Goal: Task Accomplishment & Management: Manage account settings

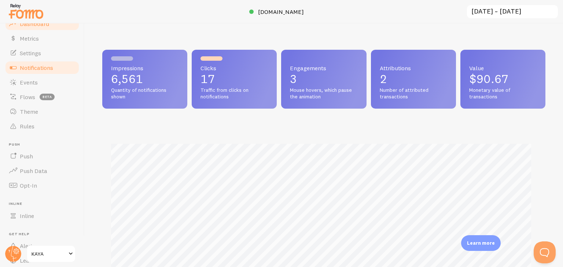
scroll to position [366064, 365819]
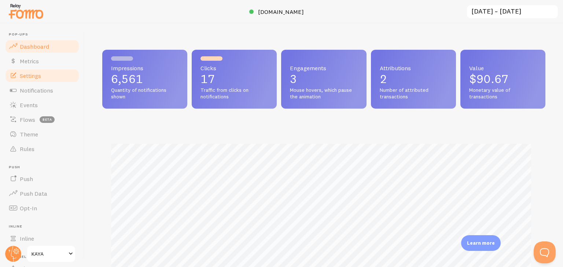
click at [51, 79] on link "Settings" at bounding box center [41, 75] width 75 height 15
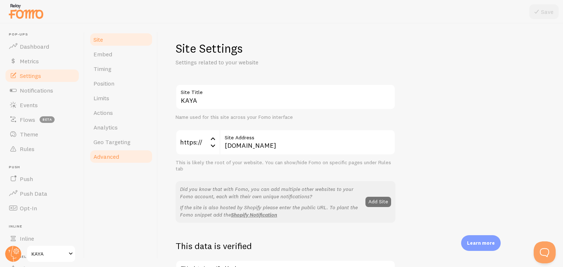
click at [123, 155] on link "Advanced" at bounding box center [121, 156] width 64 height 15
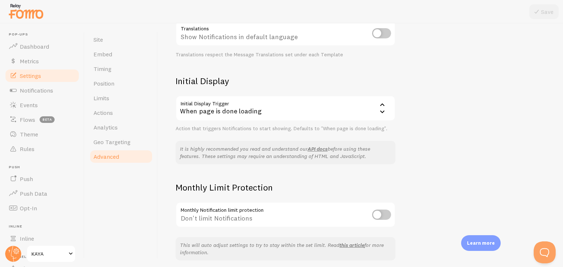
scroll to position [157, 0]
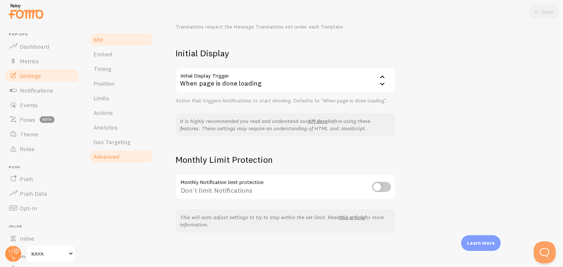
click at [100, 34] on link "Site" at bounding box center [121, 39] width 64 height 15
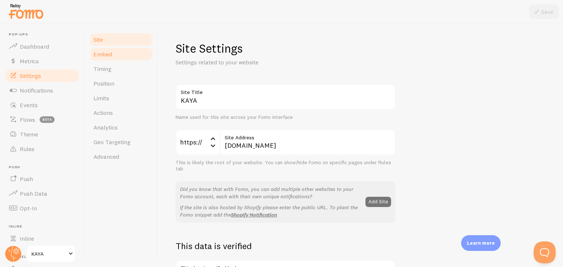
click at [104, 47] on link "Embed" at bounding box center [121, 54] width 64 height 15
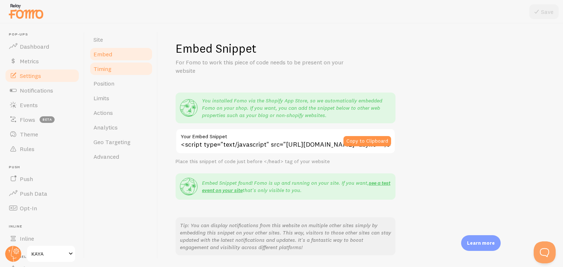
click at [110, 70] on span "Timing" at bounding box center [102, 68] width 18 height 7
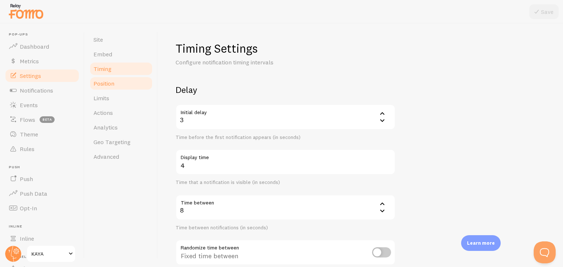
click at [111, 84] on span "Position" at bounding box center [103, 83] width 21 height 7
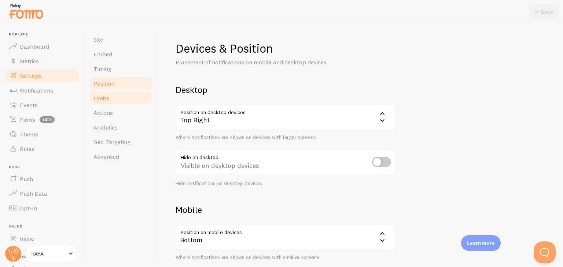
click at [112, 99] on link "Limits" at bounding box center [121, 98] width 64 height 15
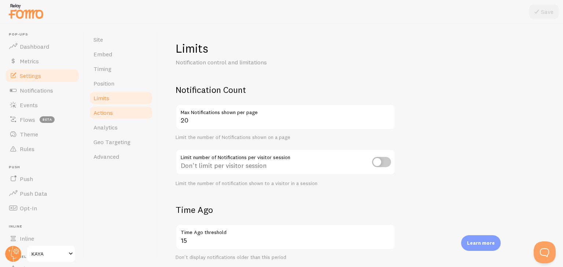
click at [122, 118] on link "Actions" at bounding box center [121, 112] width 64 height 15
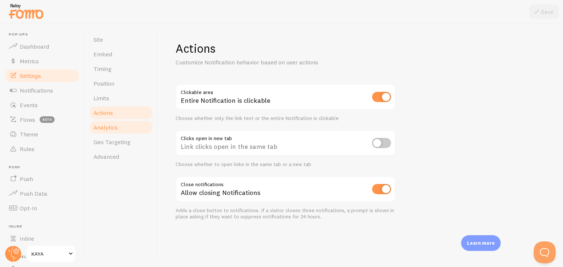
click at [122, 126] on link "Analytics" at bounding box center [121, 127] width 64 height 15
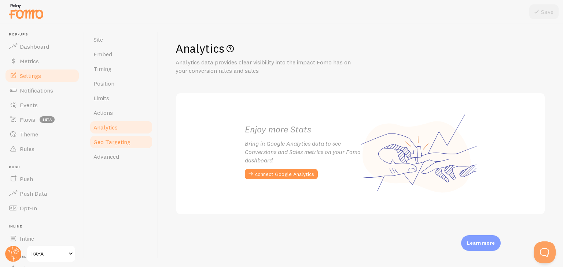
click at [127, 146] on link "Geo Targeting" at bounding box center [121, 142] width 64 height 15
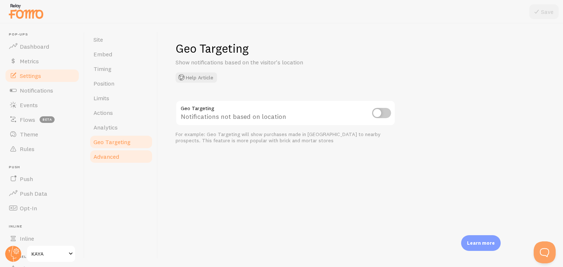
click at [123, 157] on link "Advanced" at bounding box center [121, 156] width 64 height 15
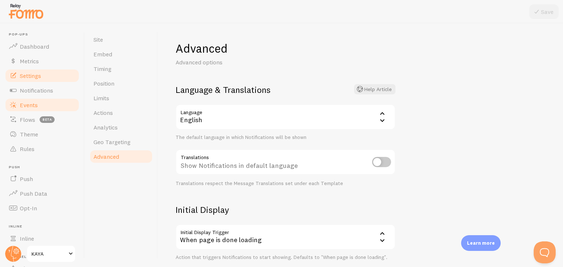
click at [31, 105] on span "Events" at bounding box center [29, 104] width 18 height 7
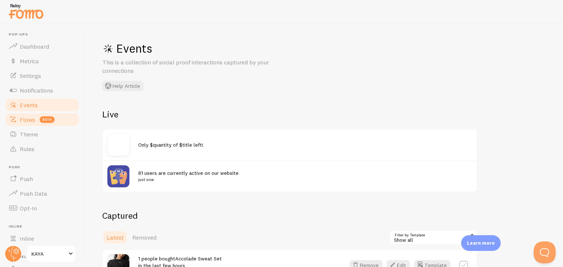
click at [34, 115] on link "Flows beta" at bounding box center [41, 119] width 75 height 15
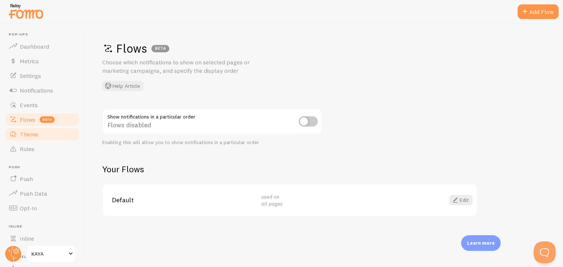
click at [39, 127] on link "Theme" at bounding box center [41, 134] width 75 height 15
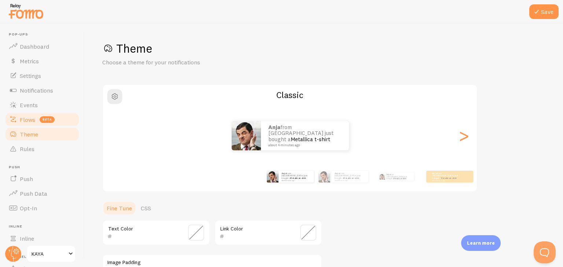
click at [41, 114] on link "Flows beta" at bounding box center [41, 119] width 75 height 15
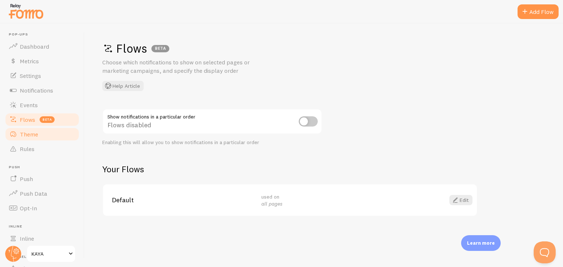
click at [41, 130] on link "Theme" at bounding box center [41, 134] width 75 height 15
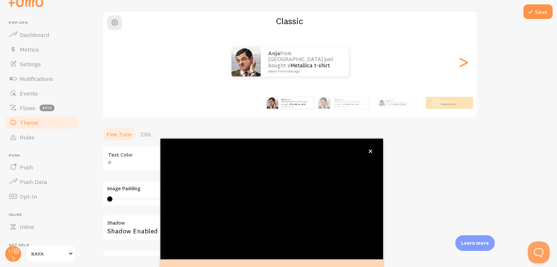
scroll to position [63, 0]
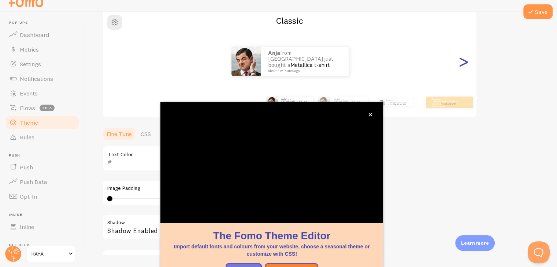
click at [465, 63] on div ">" at bounding box center [463, 61] width 9 height 53
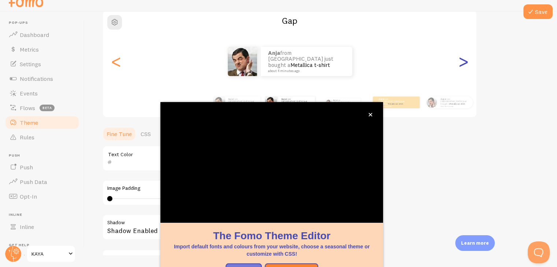
click at [464, 64] on div ">" at bounding box center [463, 61] width 9 height 53
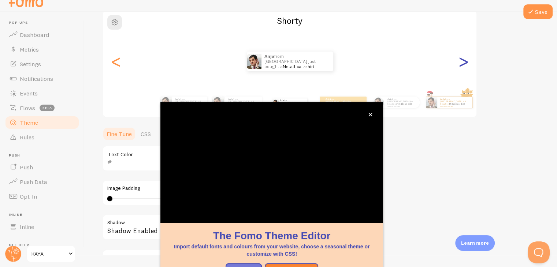
click at [464, 64] on div ">" at bounding box center [463, 61] width 9 height 53
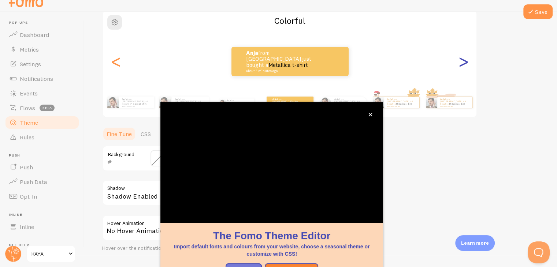
click at [464, 64] on div ">" at bounding box center [463, 61] width 9 height 53
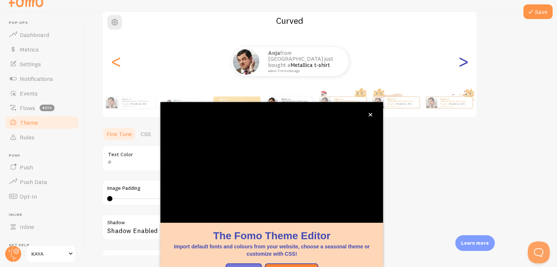
click at [464, 66] on div ">" at bounding box center [463, 61] width 9 height 53
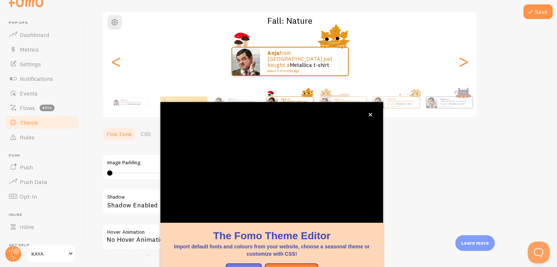
click at [470, 65] on div "anja from [GEOGRAPHIC_DATA] just bought a Metallica t-shirt about 4 minutes ago" at bounding box center [290, 61] width 374 height 29
click at [115, 64] on div "<" at bounding box center [116, 61] width 9 height 53
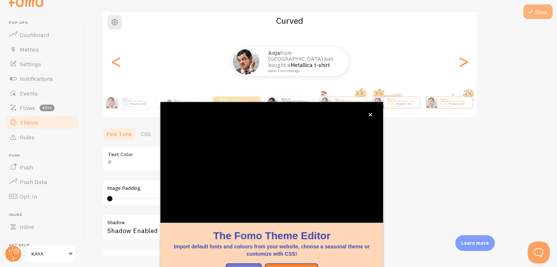
click at [532, 10] on icon at bounding box center [530, 11] width 9 height 9
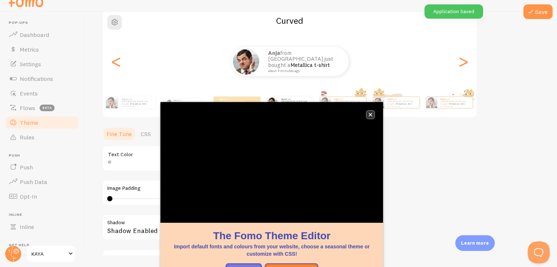
click at [368, 113] on icon "close," at bounding box center [370, 115] width 4 height 4
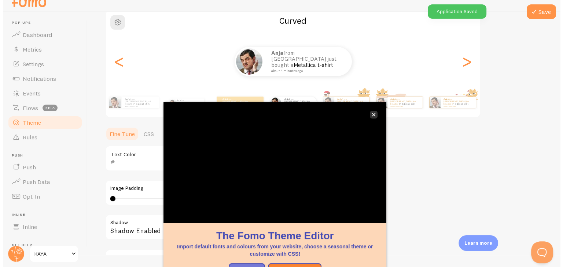
scroll to position [0, 0]
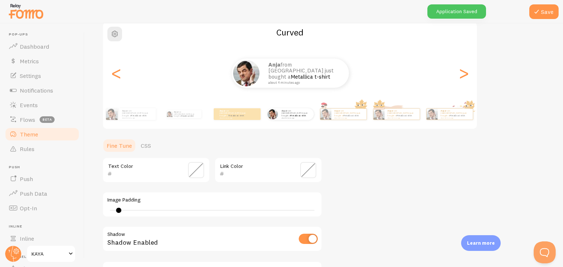
click at [118, 211] on div at bounding box center [118, 210] width 5 height 5
drag, startPoint x: 123, startPoint y: 210, endPoint x: 252, endPoint y: 208, distance: 128.2
click at [252, 208] on div "6" at bounding box center [211, 211] width 209 height 6
type input "4"
drag, startPoint x: 252, startPoint y: 211, endPoint x: 99, endPoint y: 219, distance: 153.6
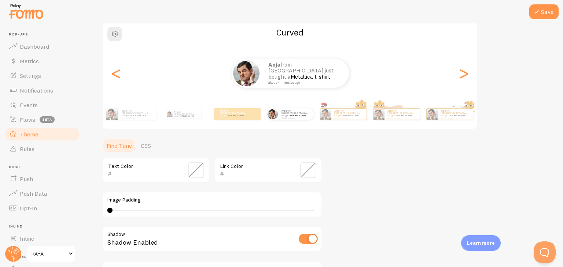
click at [99, 219] on div "Save Theme Choose a theme for your notifications Curved anja from [GEOGRAPHIC_D…" at bounding box center [324, 145] width 478 height 244
click at [202, 175] on span at bounding box center [196, 170] width 16 height 16
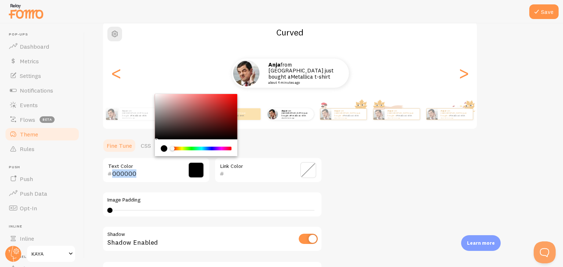
drag, startPoint x: 172, startPoint y: 147, endPoint x: 149, endPoint y: 167, distance: 29.9
click at [149, 167] on div "000000 Text Color" at bounding box center [156, 170] width 108 height 26
drag, startPoint x: 419, startPoint y: 204, endPoint x: 415, endPoint y: 204, distance: 4.4
click at [418, 204] on div "Theme Choose a theme for your notifications Curved anja from [GEOGRAPHIC_DATA] …" at bounding box center [323, 152] width 443 height 348
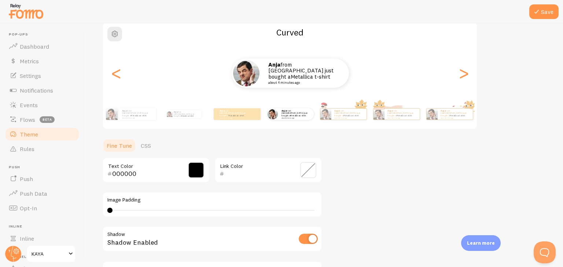
click at [198, 170] on span at bounding box center [196, 170] width 16 height 16
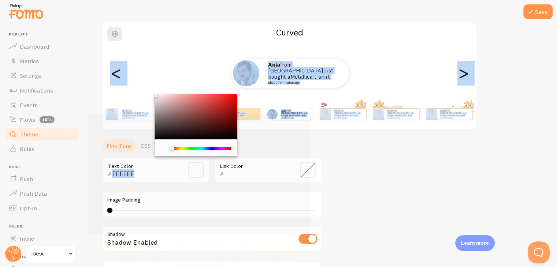
drag, startPoint x: 159, startPoint y: 131, endPoint x: 150, endPoint y: 88, distance: 44.9
click at [150, 88] on div "Theme Choose a theme for your notifications Curved anja from [GEOGRAPHIC_DATA] …" at bounding box center [320, 152] width 437 height 348
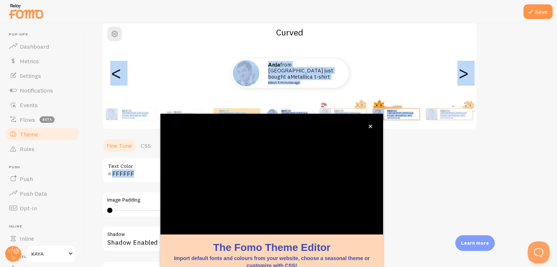
click at [423, 147] on div "Theme Choose a theme for your notifications Curved anja from [GEOGRAPHIC_DATA] …" at bounding box center [320, 152] width 437 height 348
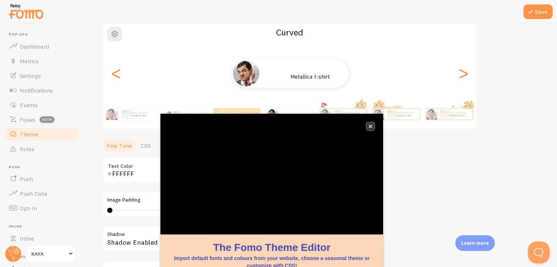
click at [372, 126] on icon "close," at bounding box center [370, 127] width 4 height 4
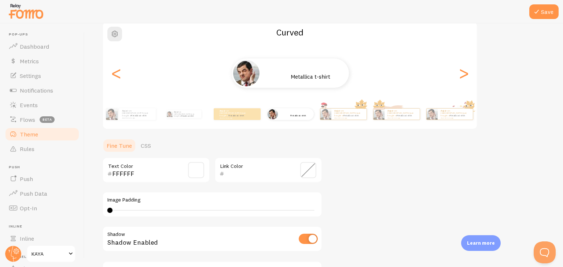
click at [194, 169] on span at bounding box center [196, 170] width 16 height 16
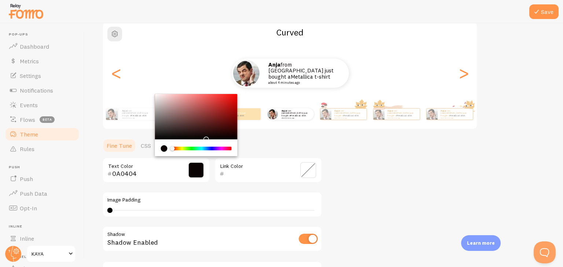
type input "000000"
drag, startPoint x: 156, startPoint y: 96, endPoint x: 233, endPoint y: 140, distance: 88.4
click at [233, 140] on div "Chrome color picker" at bounding box center [196, 125] width 82 height 62
click at [401, 170] on div "Theme Choose a theme for your notifications Curved anja from [GEOGRAPHIC_DATA] …" at bounding box center [323, 152] width 443 height 348
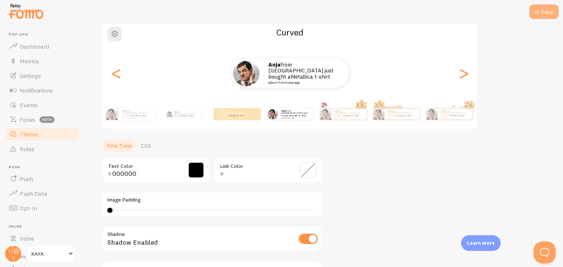
click at [533, 14] on icon at bounding box center [536, 11] width 9 height 9
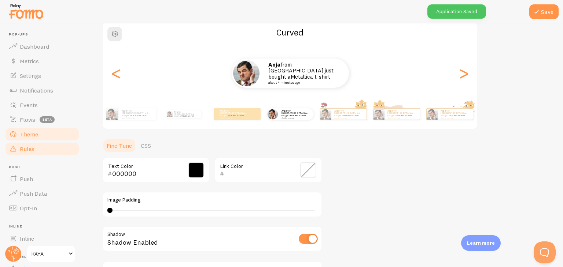
click at [57, 151] on link "Rules" at bounding box center [41, 149] width 75 height 15
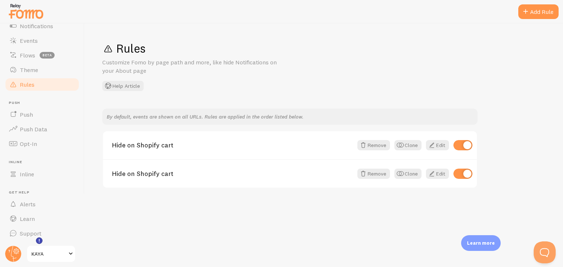
scroll to position [64, 0]
click at [46, 247] on link "KAYA" at bounding box center [50, 254] width 49 height 18
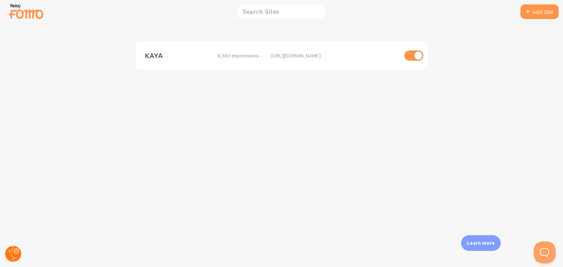
click at [10, 254] on circle at bounding box center [13, 254] width 16 height 16
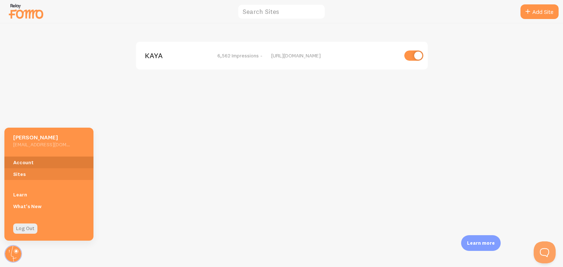
click at [17, 162] on link "Account" at bounding box center [48, 163] width 89 height 12
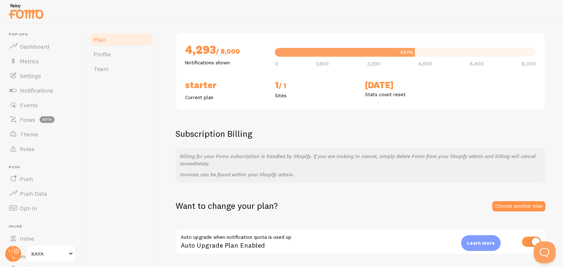
scroll to position [73, 0]
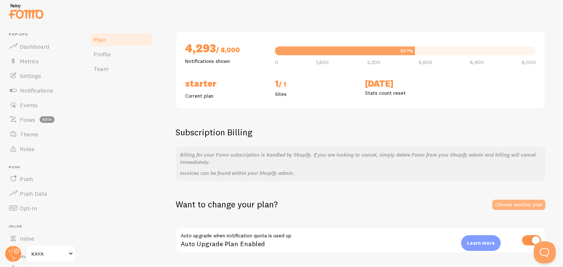
click at [497, 202] on link "Choose another plan" at bounding box center [518, 205] width 53 height 10
